Goal: Task Accomplishment & Management: Manage account settings

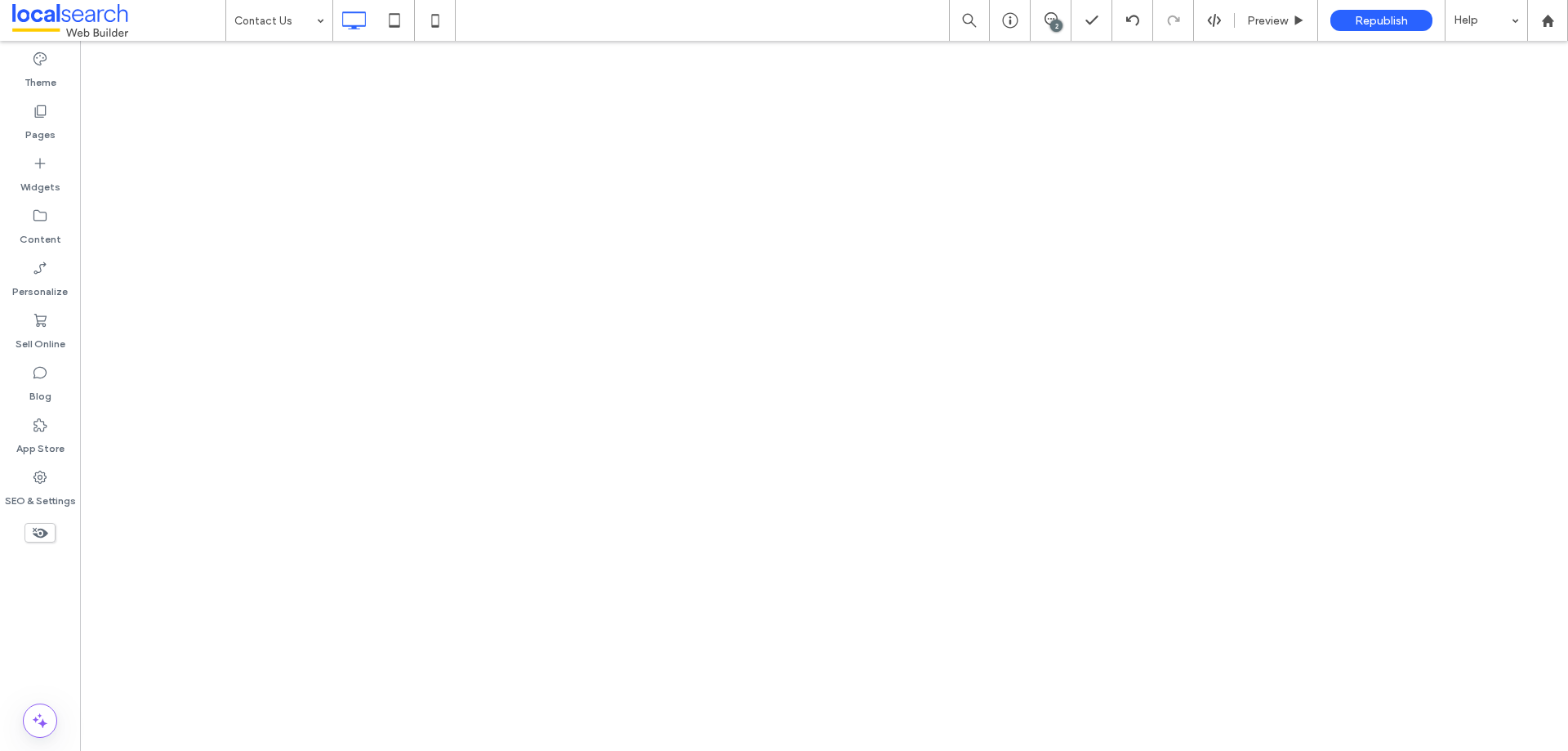
click at [1055, 31] on div "2" at bounding box center [1056, 25] width 12 height 12
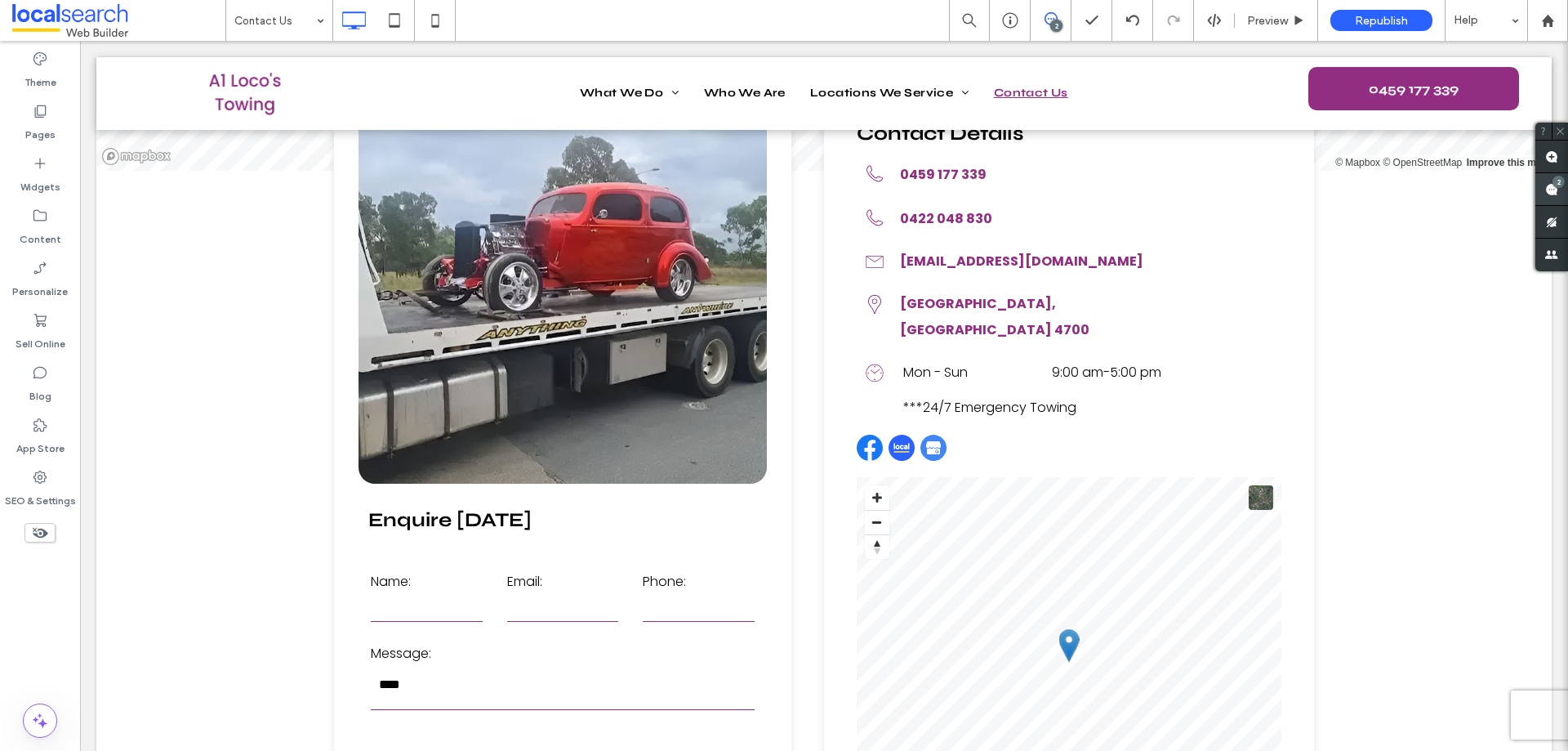
click at [1560, 185] on div "2" at bounding box center [1558, 182] width 12 height 12
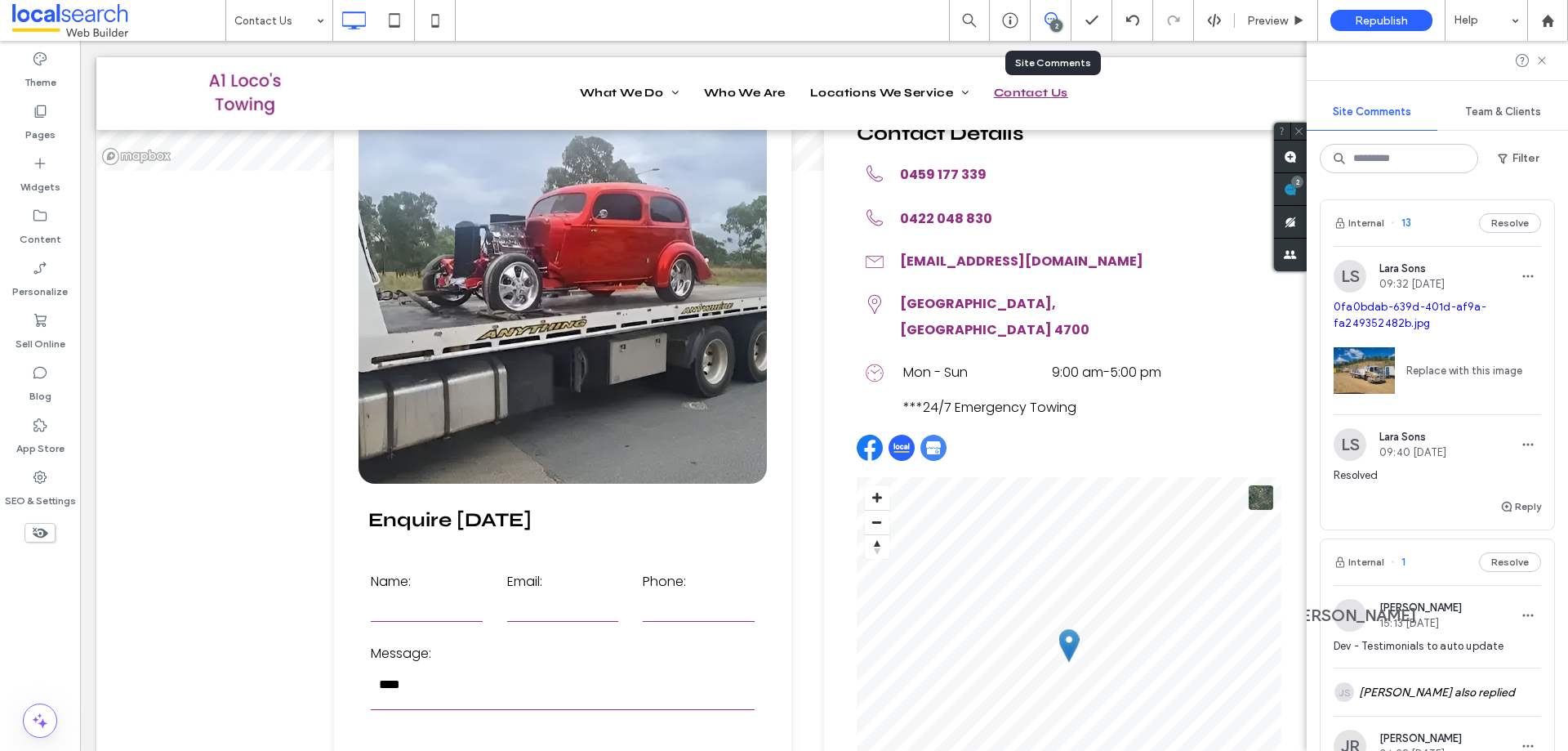
click at [1047, 25] on div "2" at bounding box center [1051, 20] width 40 height 16
click at [43, 470] on icon at bounding box center [39, 476] width 16 height 16
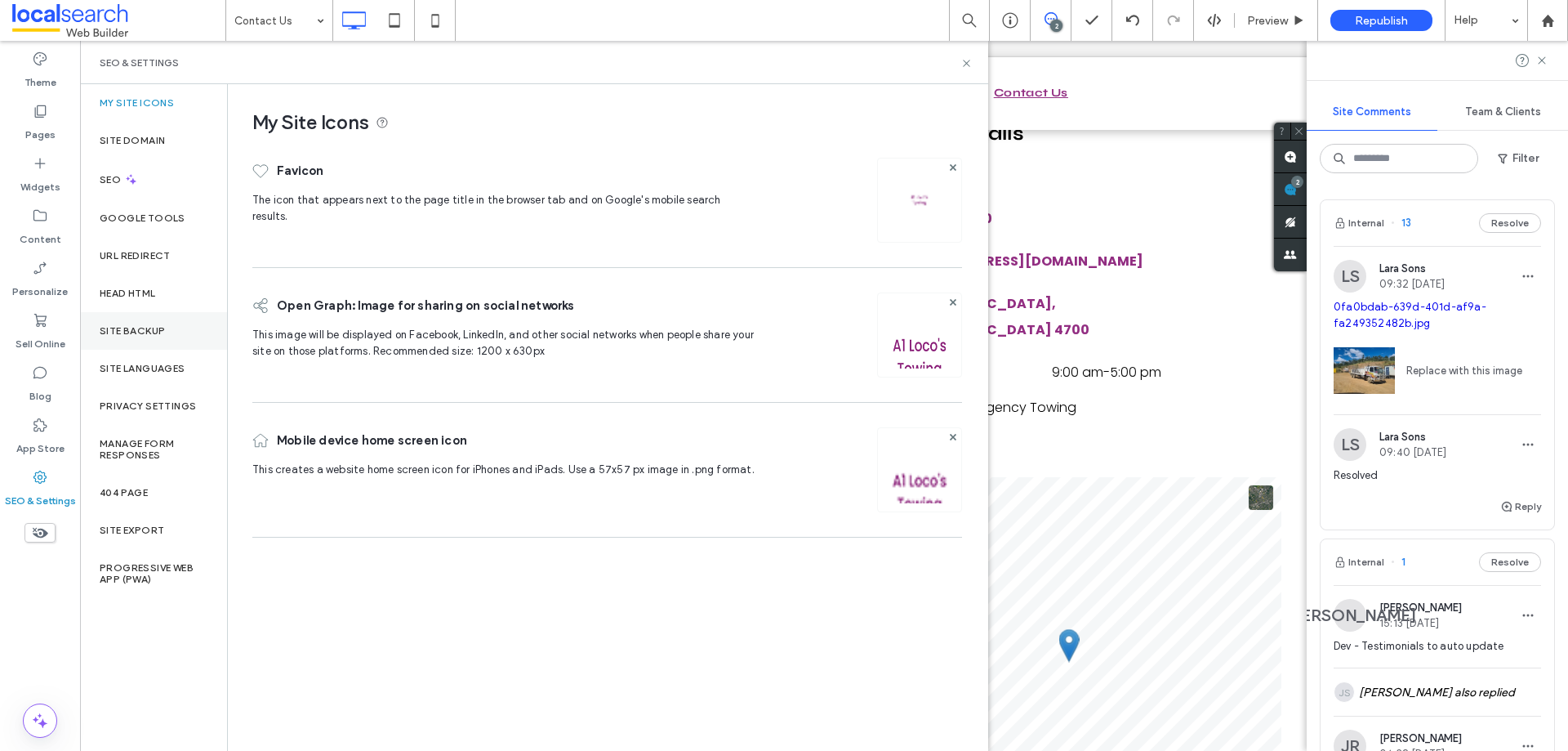
click at [126, 332] on label "Site Backup" at bounding box center [132, 331] width 65 height 11
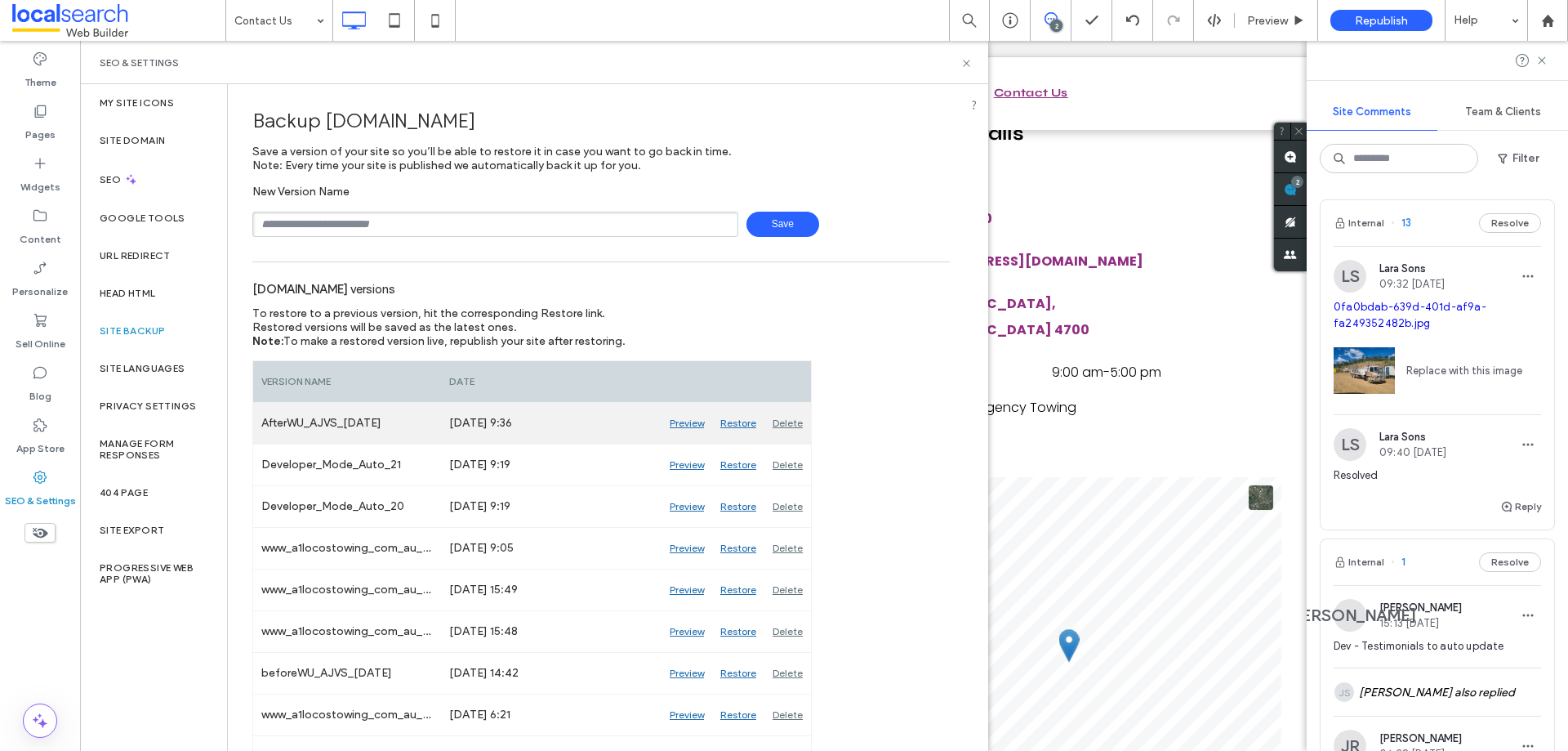
drag, startPoint x: 260, startPoint y: 423, endPoint x: 405, endPoint y: 424, distance: 145.0
click at [405, 424] on div "AfterWU_AJVS_[DATE]" at bounding box center [347, 423] width 187 height 41
copy div "AfterWU_AJVS_[DATE]"
click at [782, 427] on div "Delete" at bounding box center [787, 423] width 47 height 41
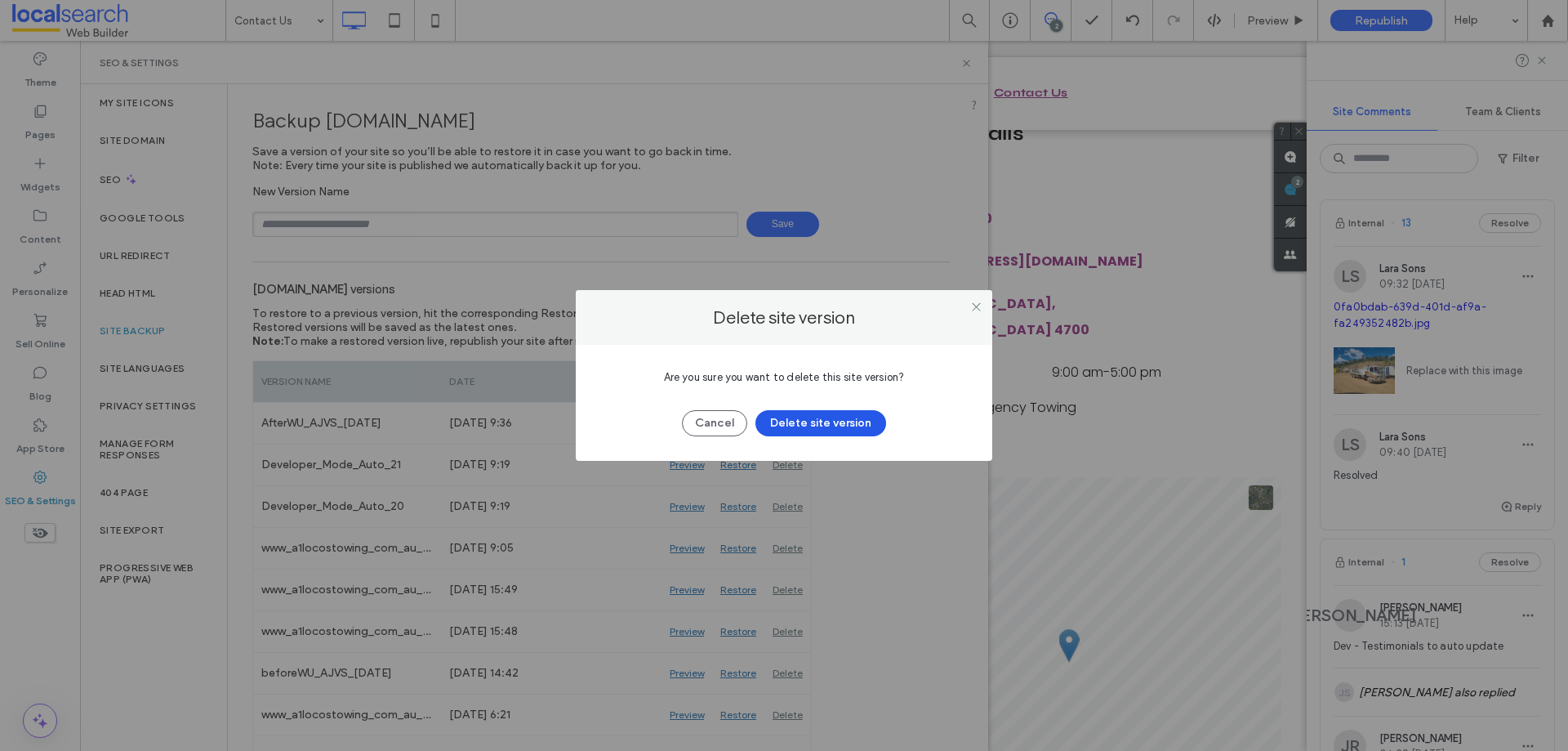
click at [796, 427] on button "Delete site version" at bounding box center [820, 423] width 131 height 26
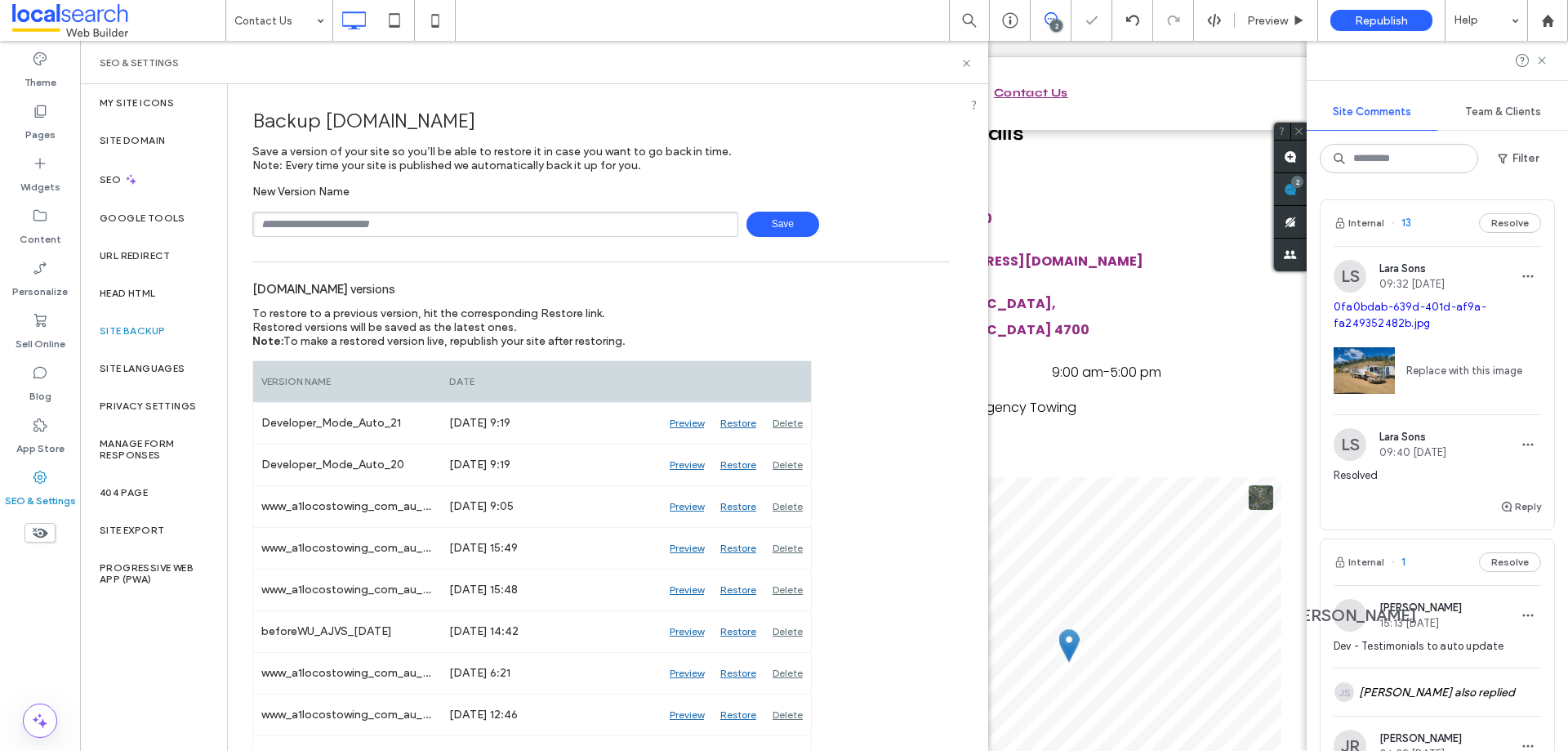
paste input "**********"
type input "**********"
click at [770, 228] on span "Save" at bounding box center [783, 224] width 73 height 25
click at [962, 66] on icon at bounding box center [966, 63] width 12 height 12
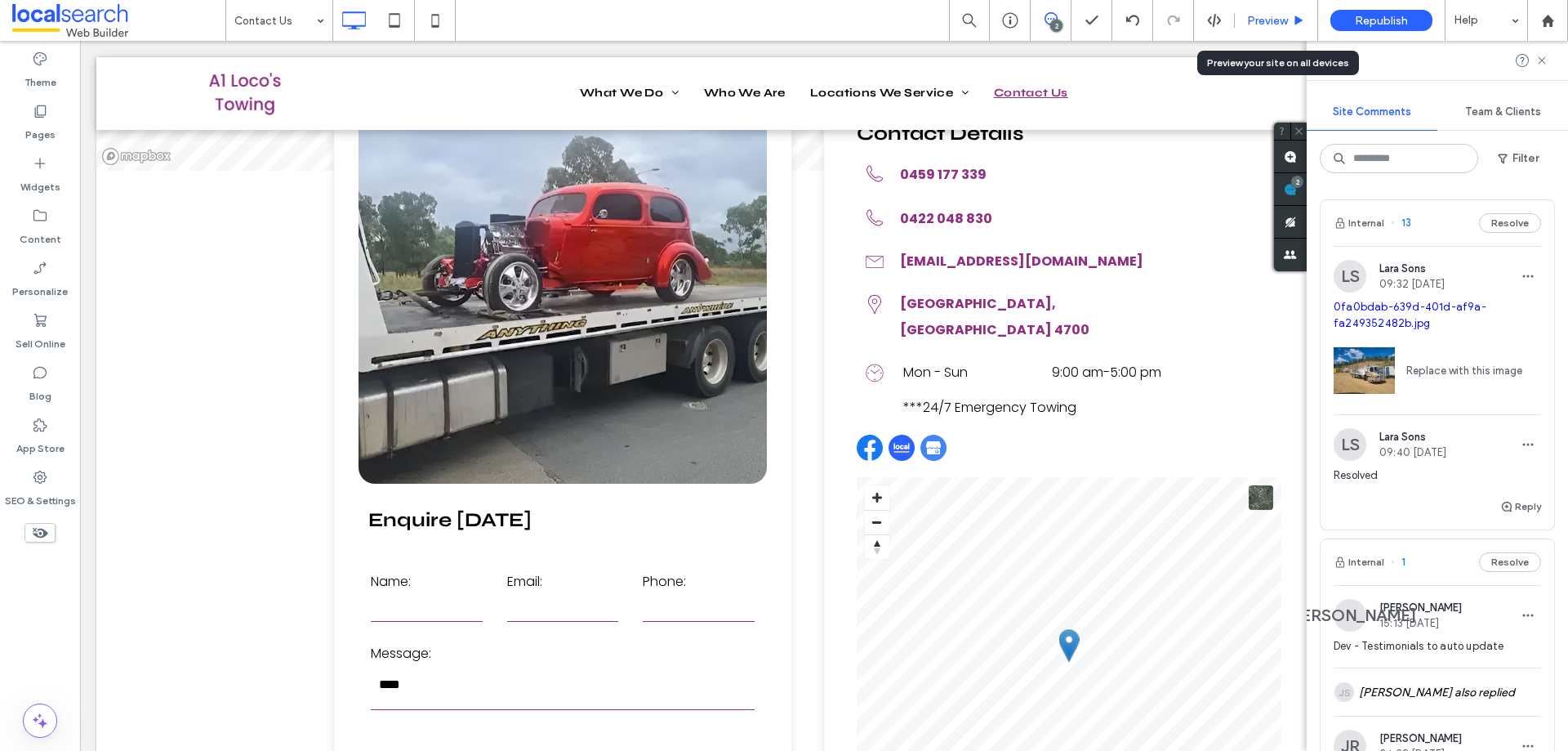
click at [1268, 26] on span "Preview" at bounding box center [1267, 21] width 41 height 14
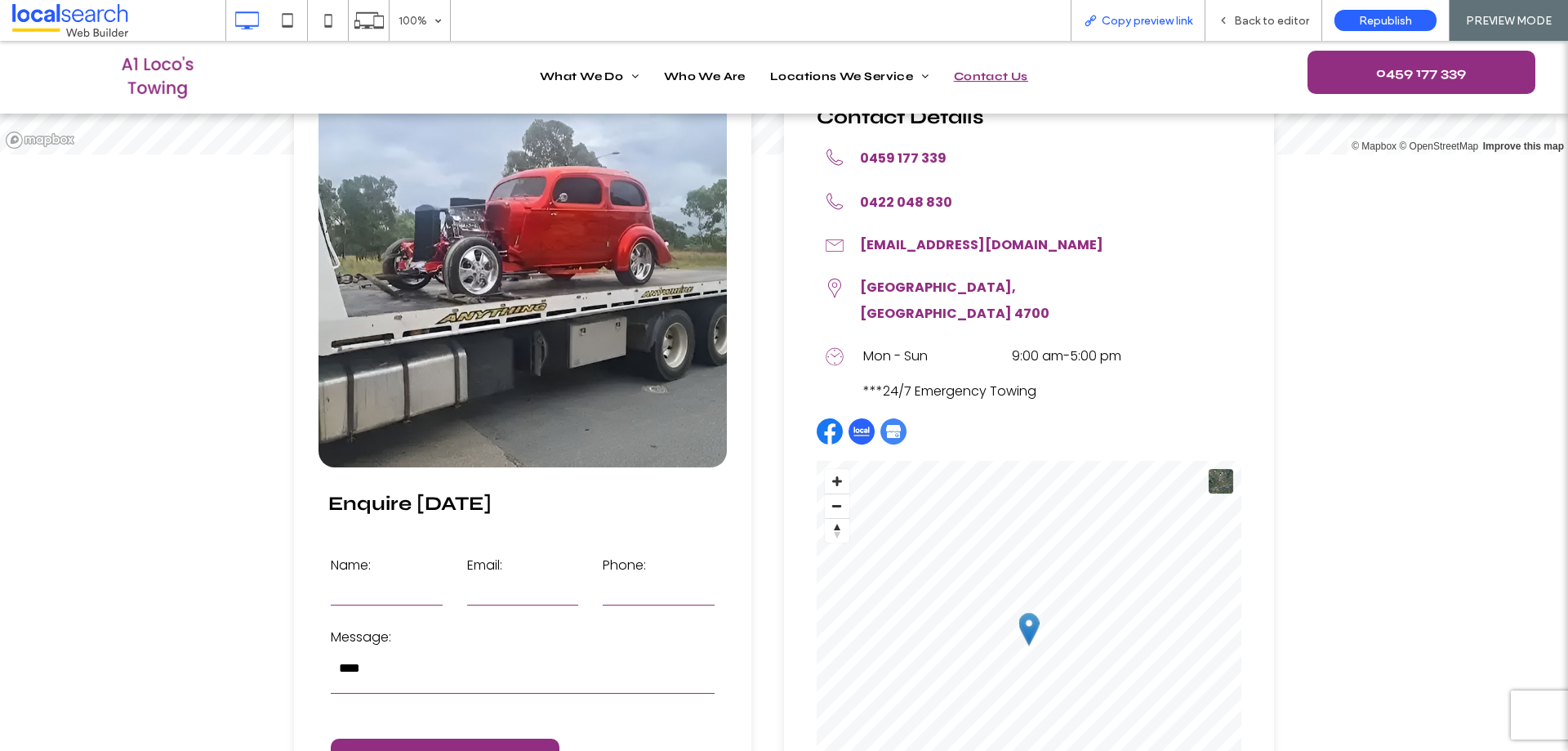
click at [1171, 31] on div "Copy preview link" at bounding box center [1138, 20] width 135 height 41
click at [1166, 19] on span "Copy preview link" at bounding box center [1146, 21] width 91 height 14
